Goal: Task Accomplishment & Management: Complete application form

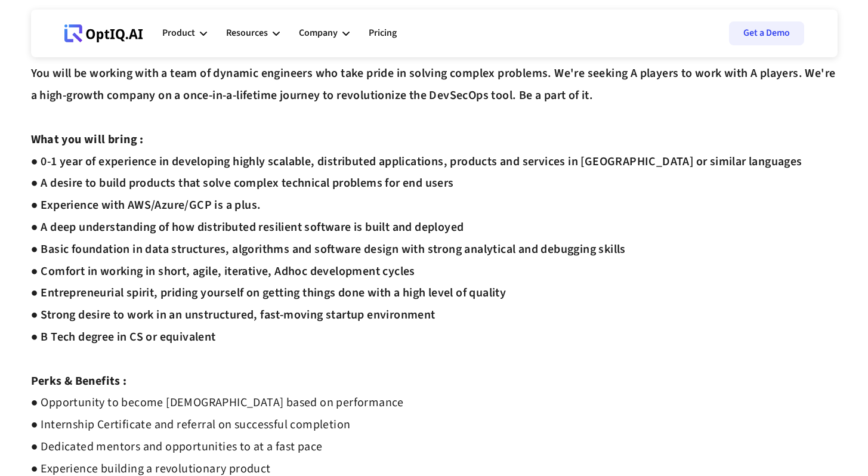
scroll to position [344, 0]
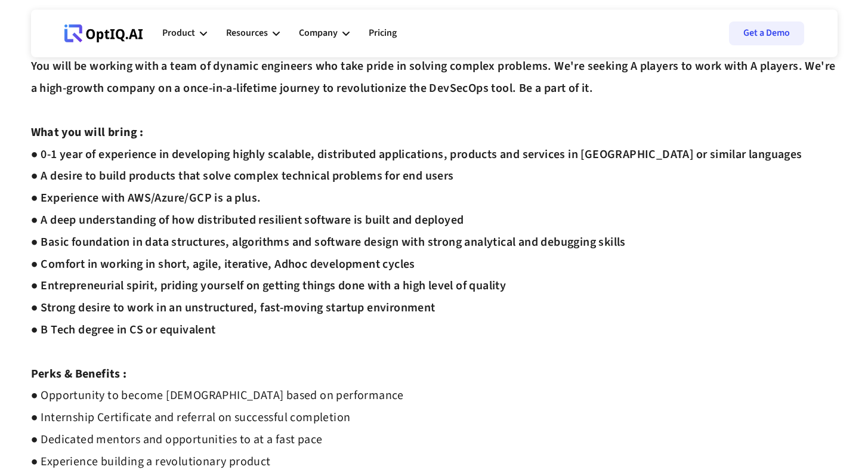
drag, startPoint x: 29, startPoint y: 131, endPoint x: 239, endPoint y: 332, distance: 291.5
click at [239, 332] on div "Backend Developer Internship Apply Interview Process : ● Complete Assessment [U…" at bounding box center [434, 160] width 835 height 843
copy div "What you will bring : ● 0-1 year of experience in developing highly scalable, d…"
click at [239, 332] on div "Interview Process : ● Complete Assessment [URL][DOMAIN_NAME] ● Intro Round ● Te…" at bounding box center [434, 176] width 806 height 812
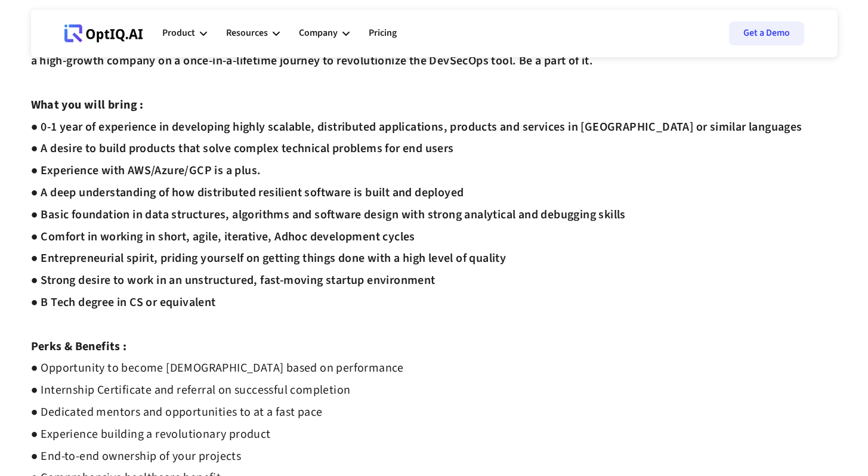
scroll to position [0, 0]
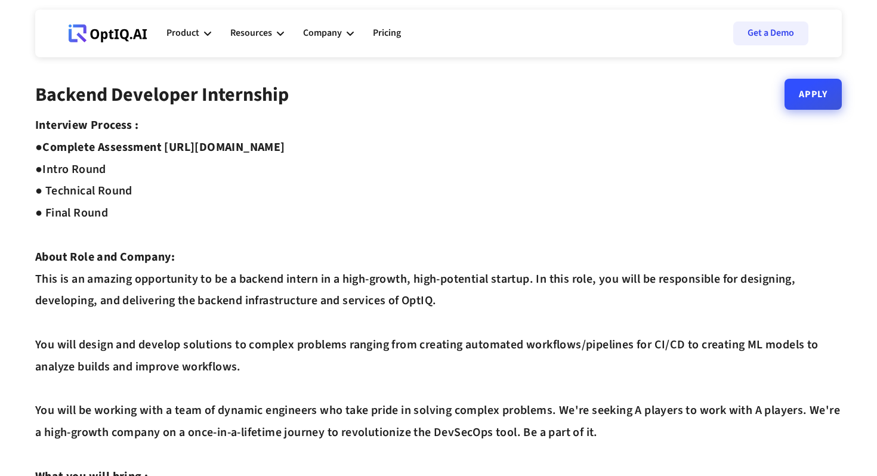
click at [802, 107] on link "Apply" at bounding box center [812, 94] width 57 height 31
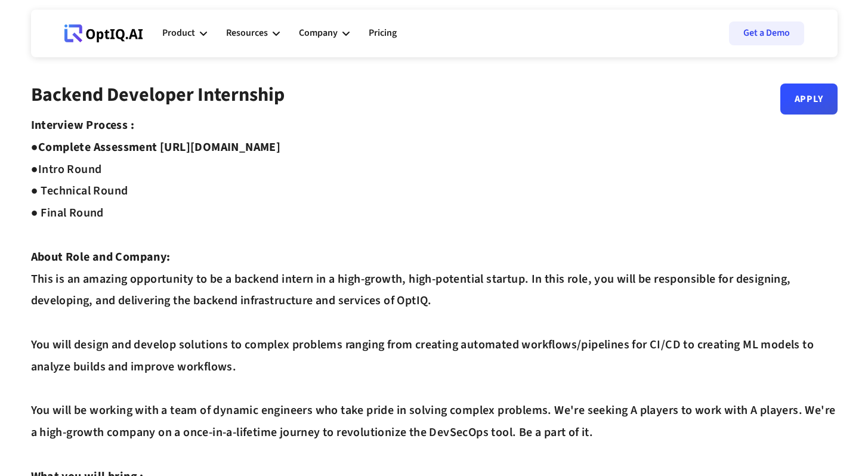
click at [797, 111] on div "Backend Developer Internship Apply" at bounding box center [434, 99] width 806 height 31
click at [809, 103] on link "Apply" at bounding box center [808, 94] width 57 height 31
